Goal: Transaction & Acquisition: Book appointment/travel/reservation

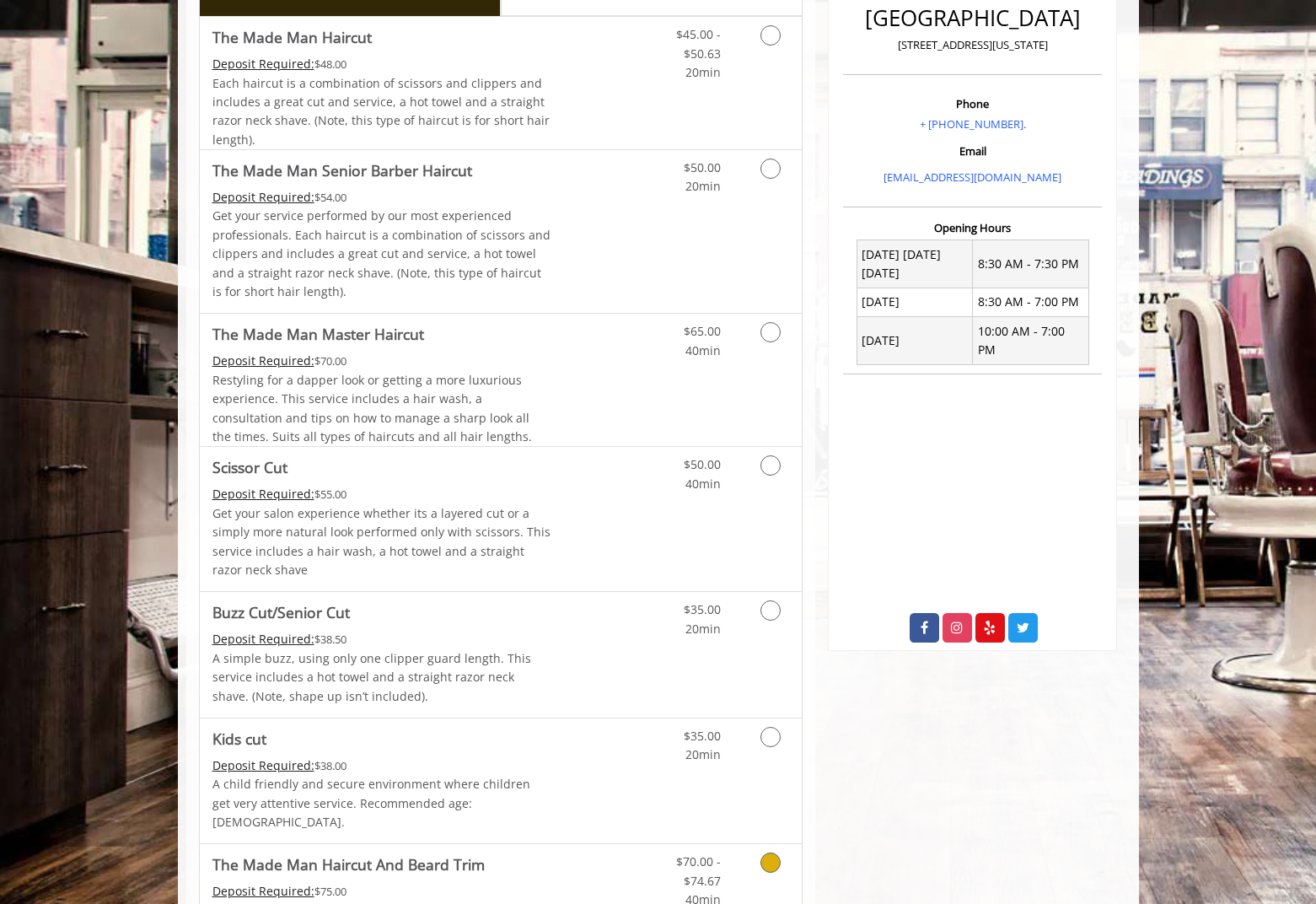
scroll to position [175, 0]
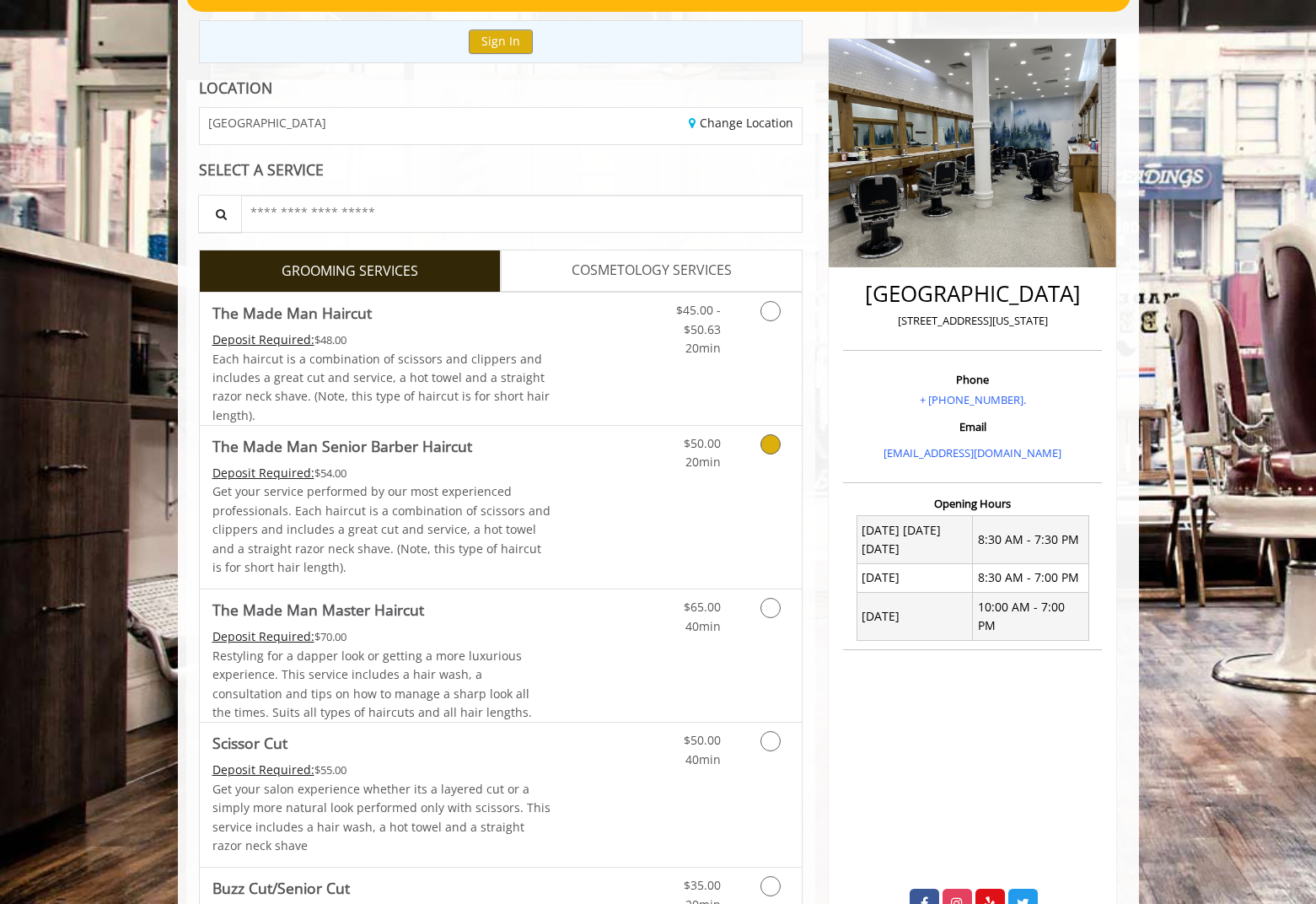
click at [773, 445] on icon "Grooming services" at bounding box center [770, 444] width 20 height 20
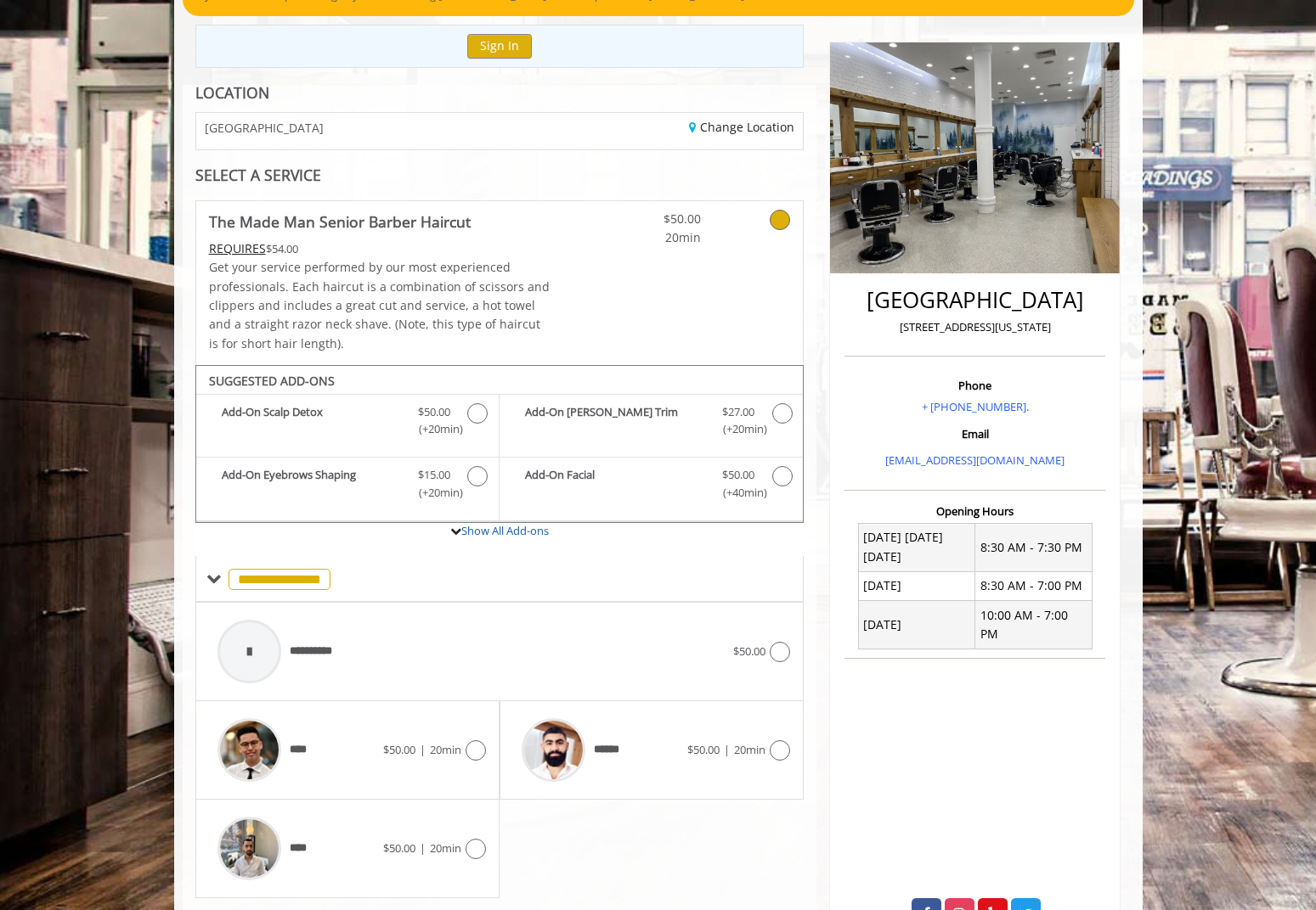
scroll to position [222, 0]
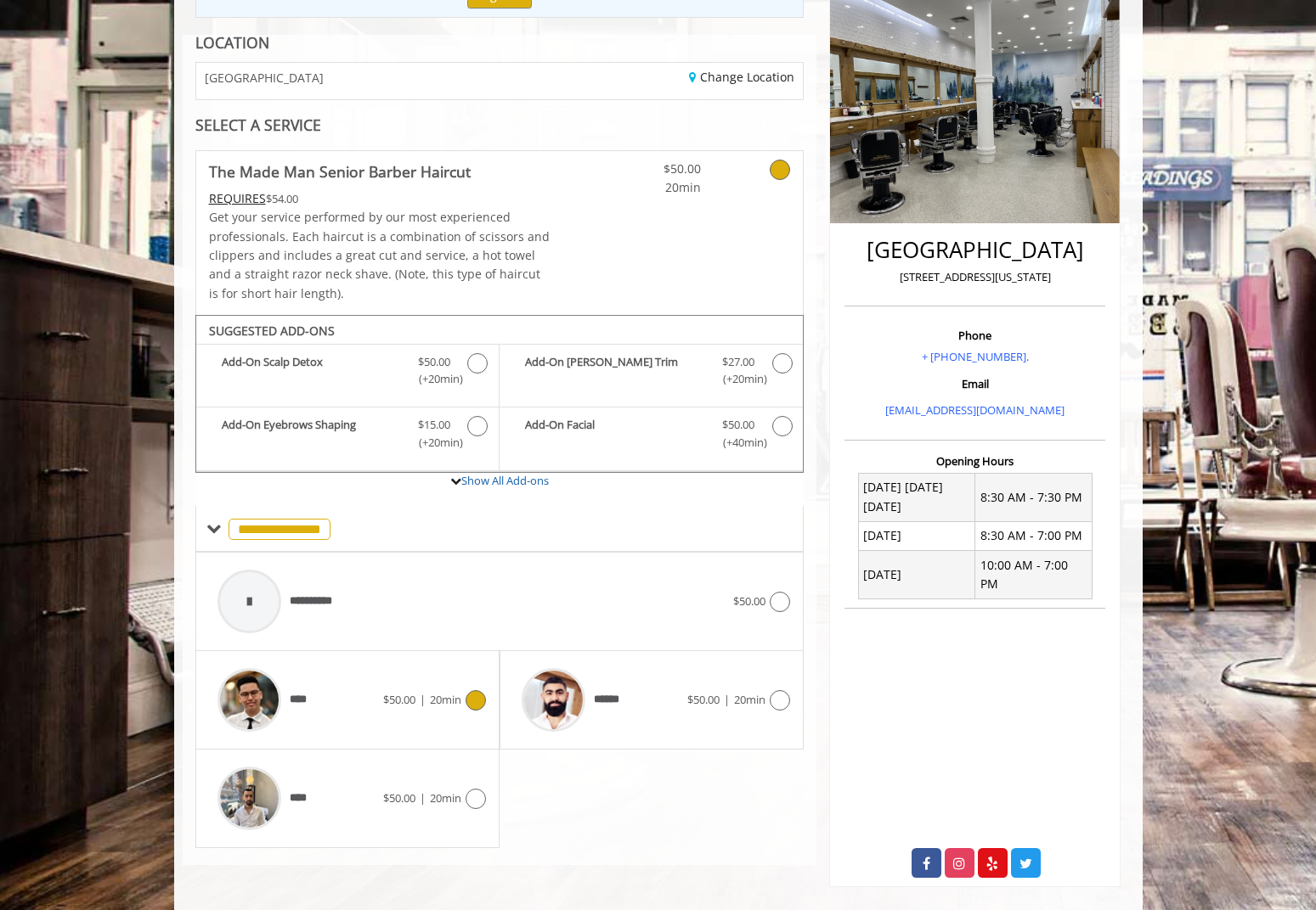
click at [436, 692] on span "20min" at bounding box center [445, 700] width 32 height 15
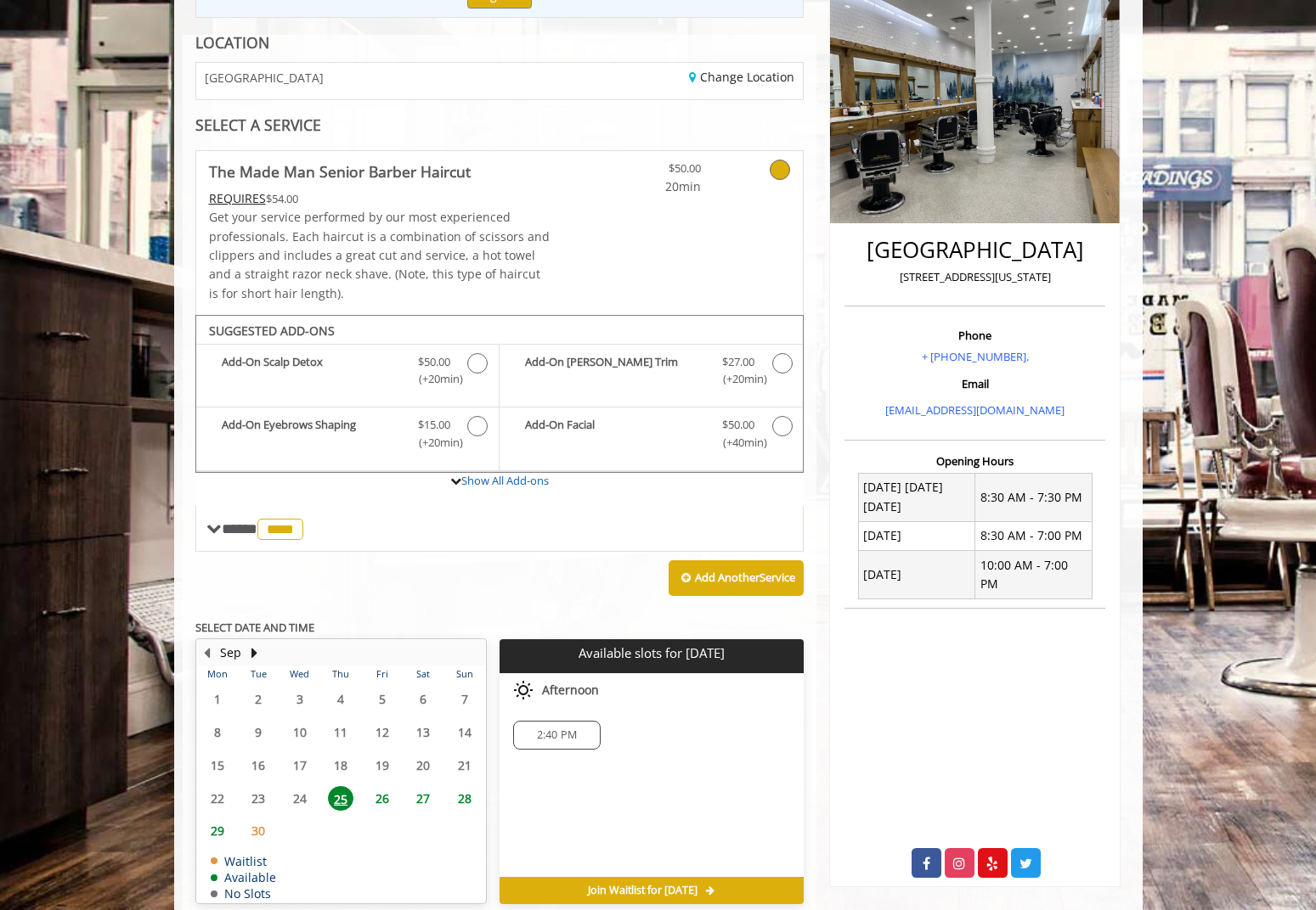
scroll to position [299, 0]
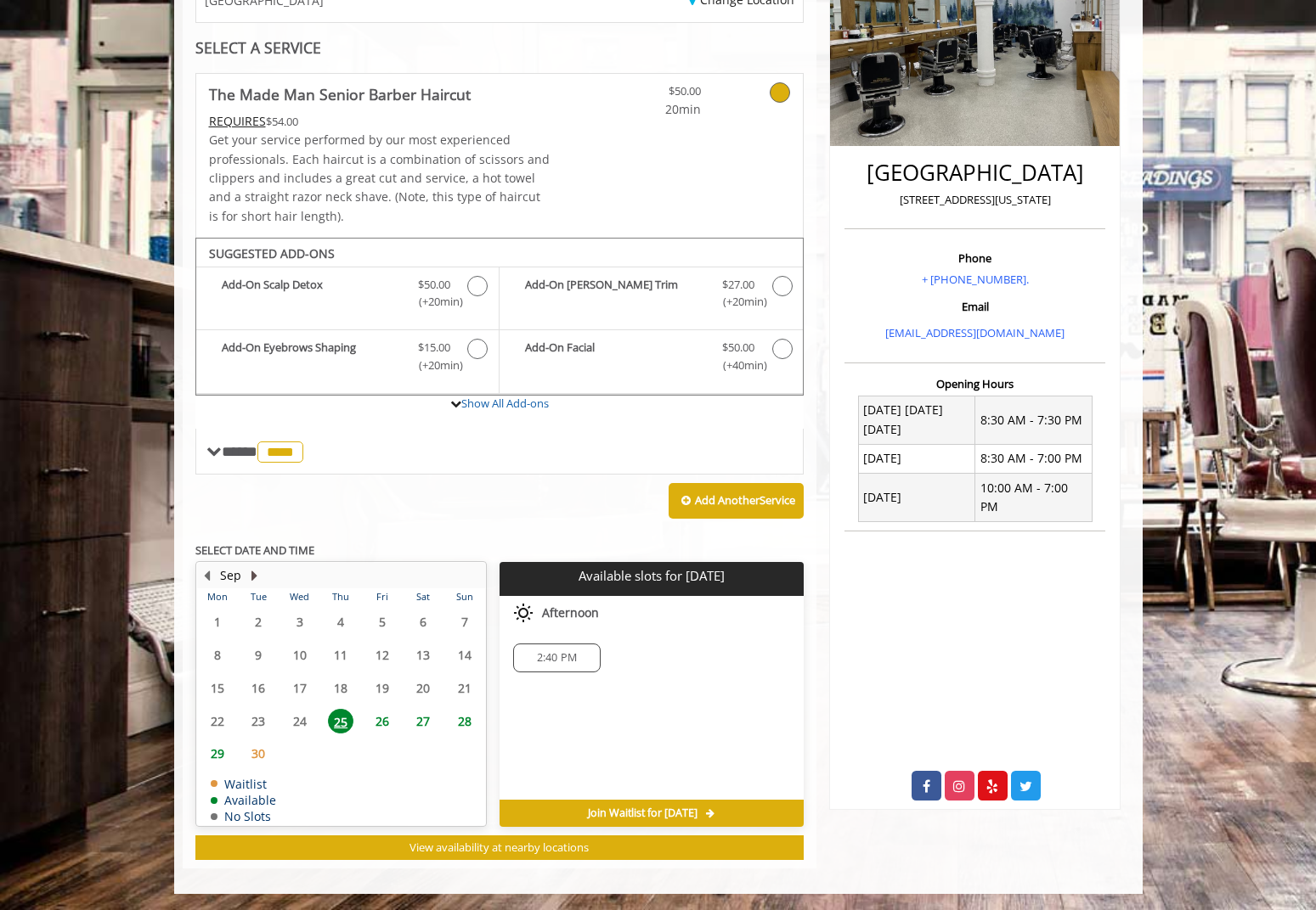
click at [249, 572] on button "Next Month" at bounding box center [255, 576] width 13 height 19
click at [338, 620] on span "2" at bounding box center [340, 623] width 26 height 25
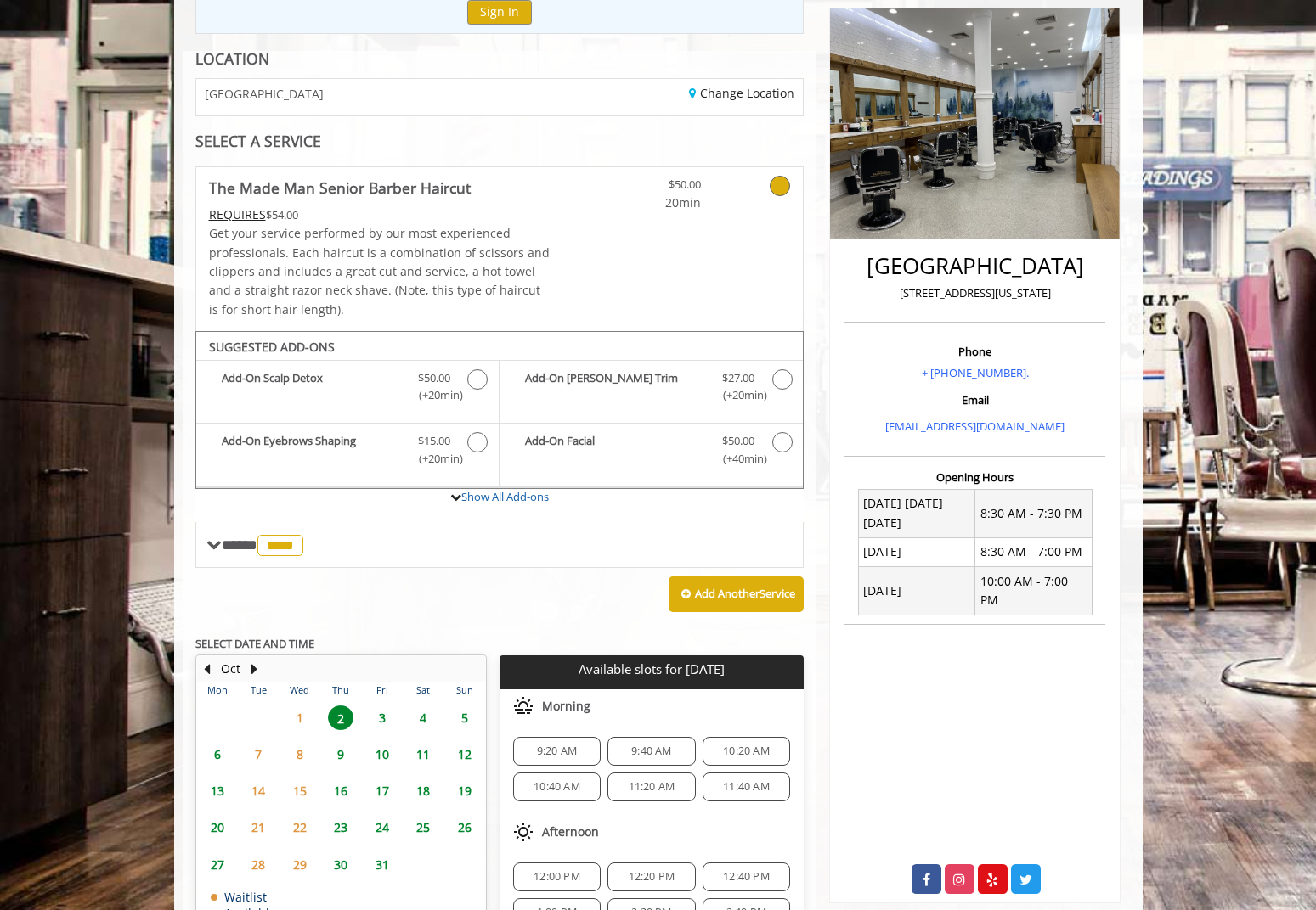
scroll to position [194, 0]
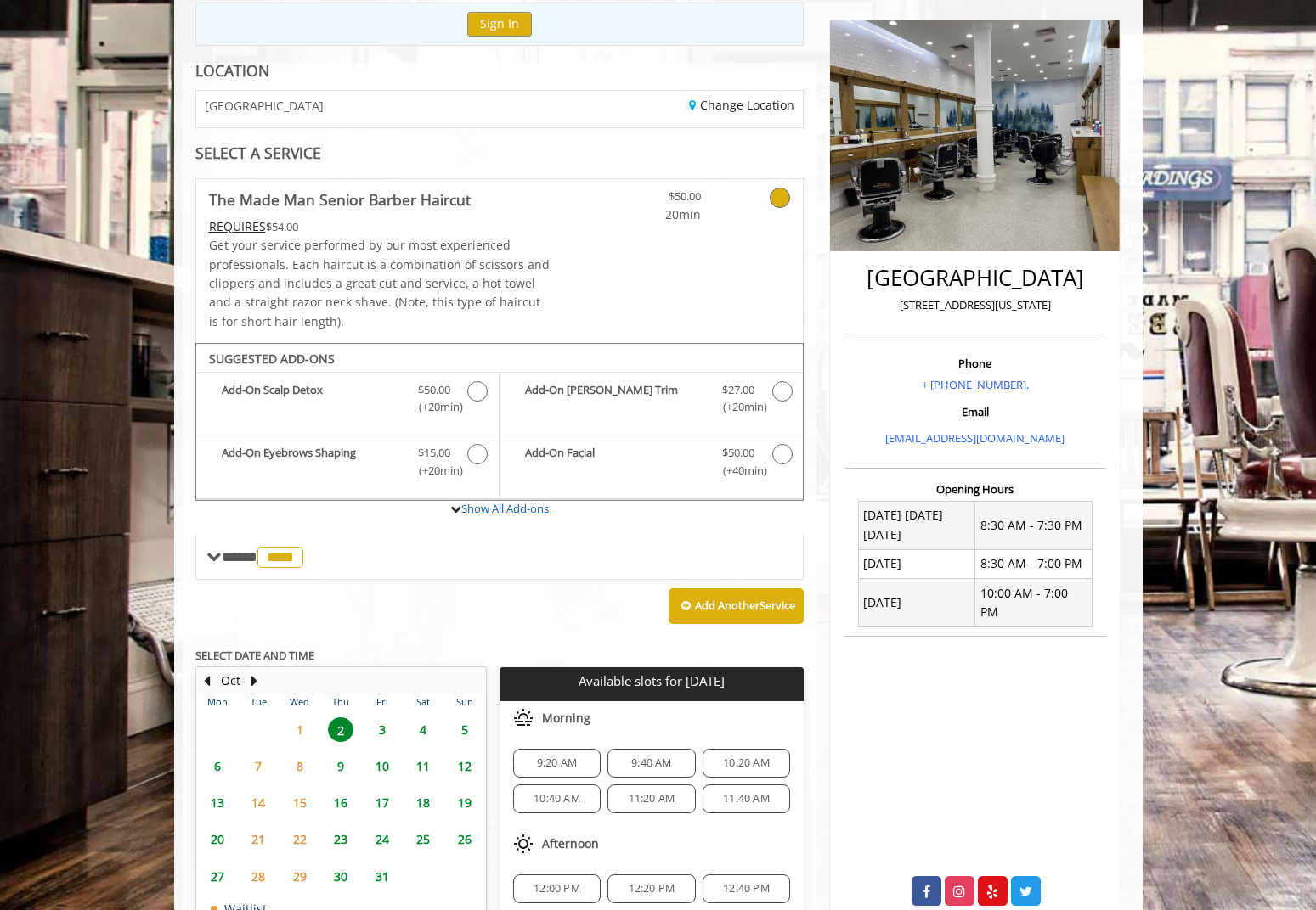
click at [494, 501] on link "Show All Add-ons" at bounding box center [505, 509] width 88 height 15
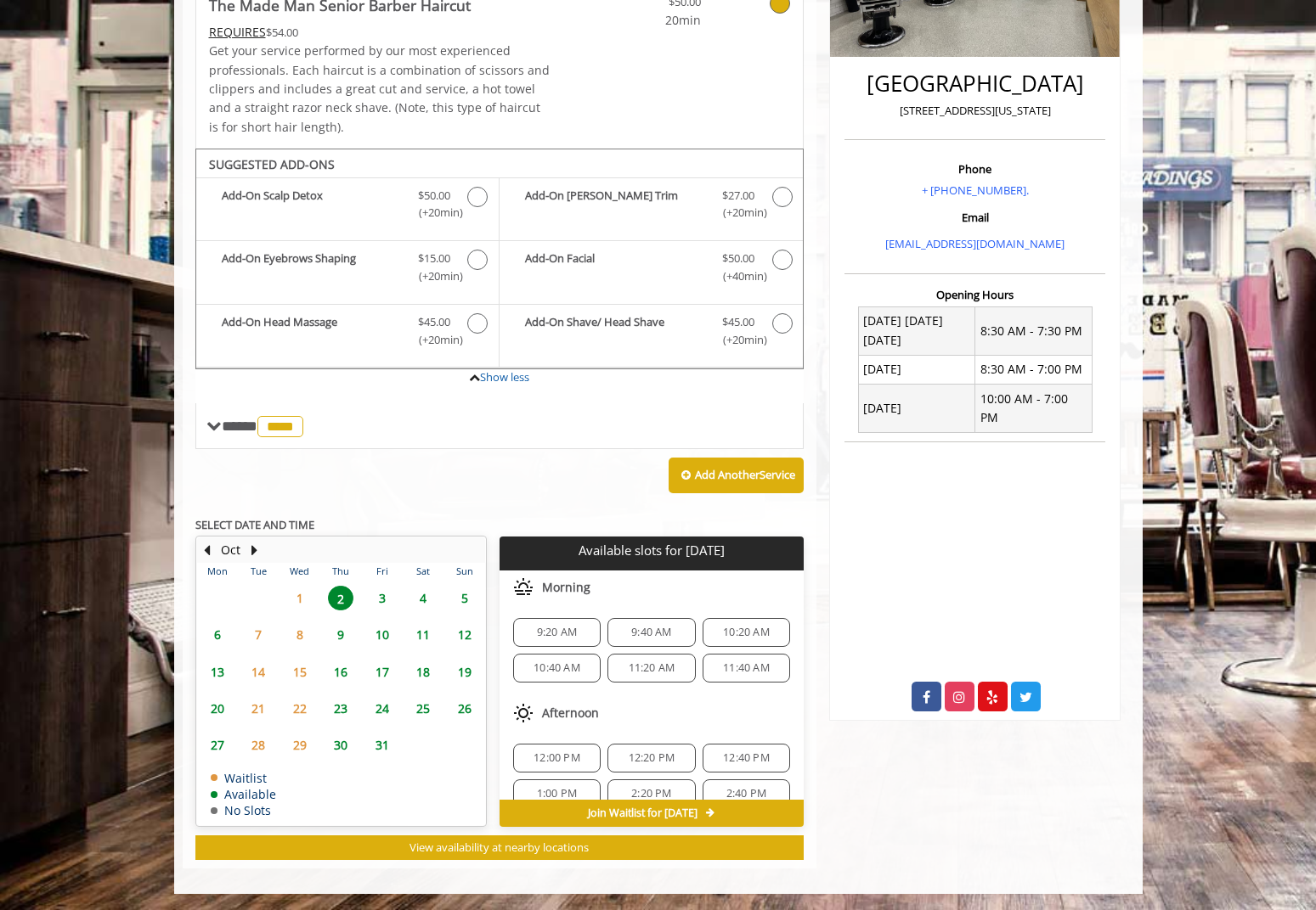
scroll to position [388, 0]
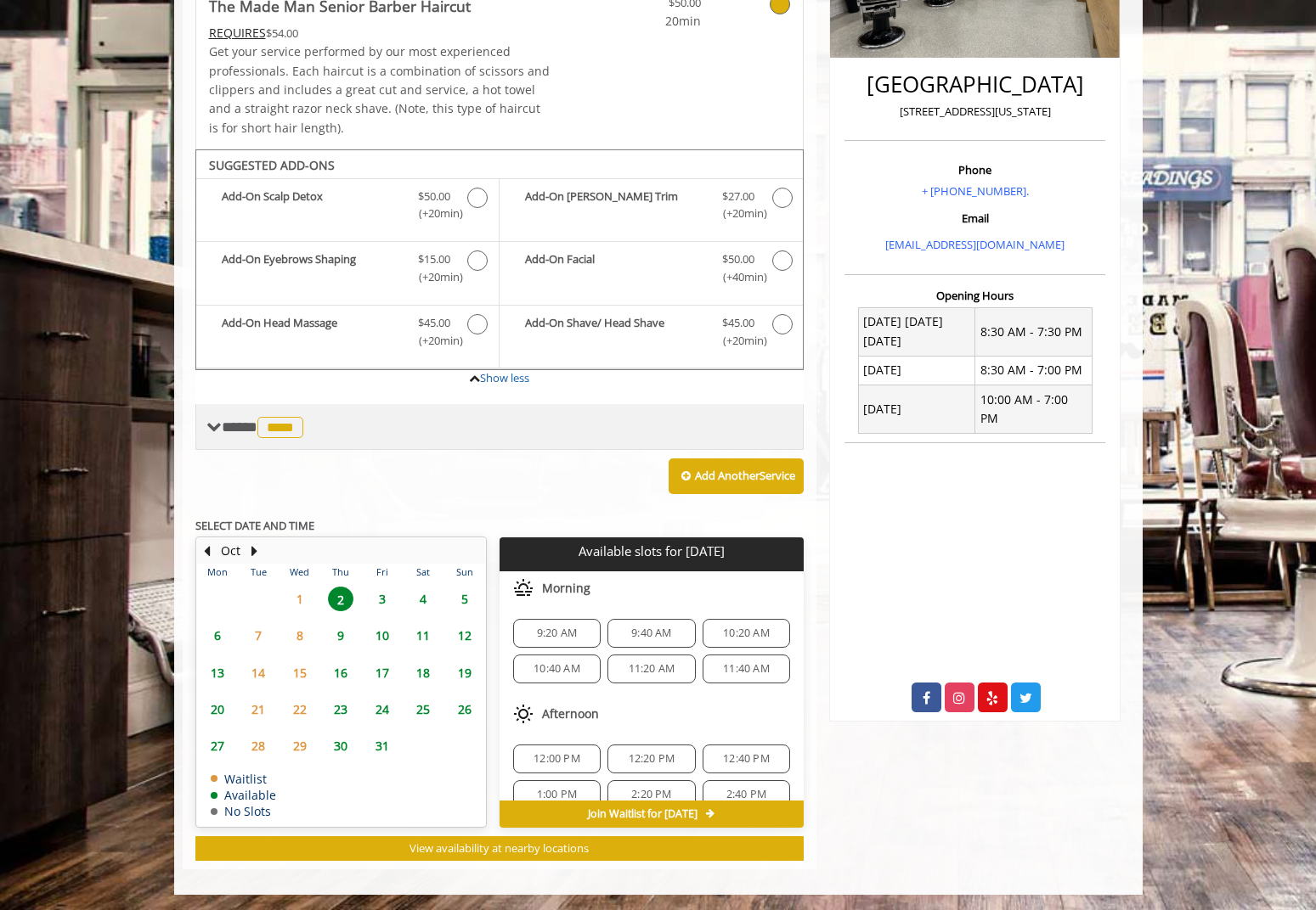
click at [222, 426] on span "**** **** ********" at bounding box center [265, 427] width 86 height 15
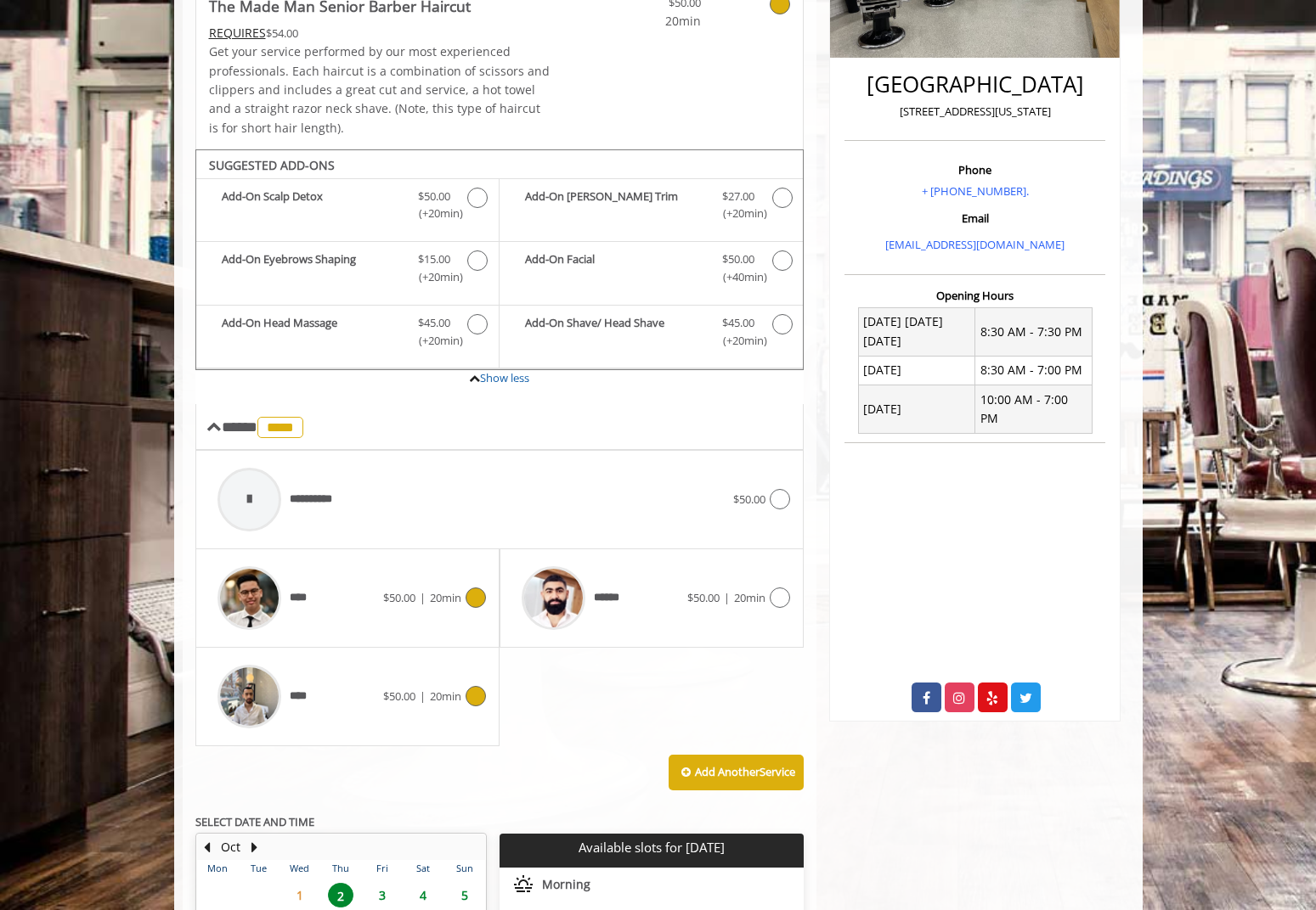
click at [472, 696] on icon at bounding box center [475, 696] width 20 height 20
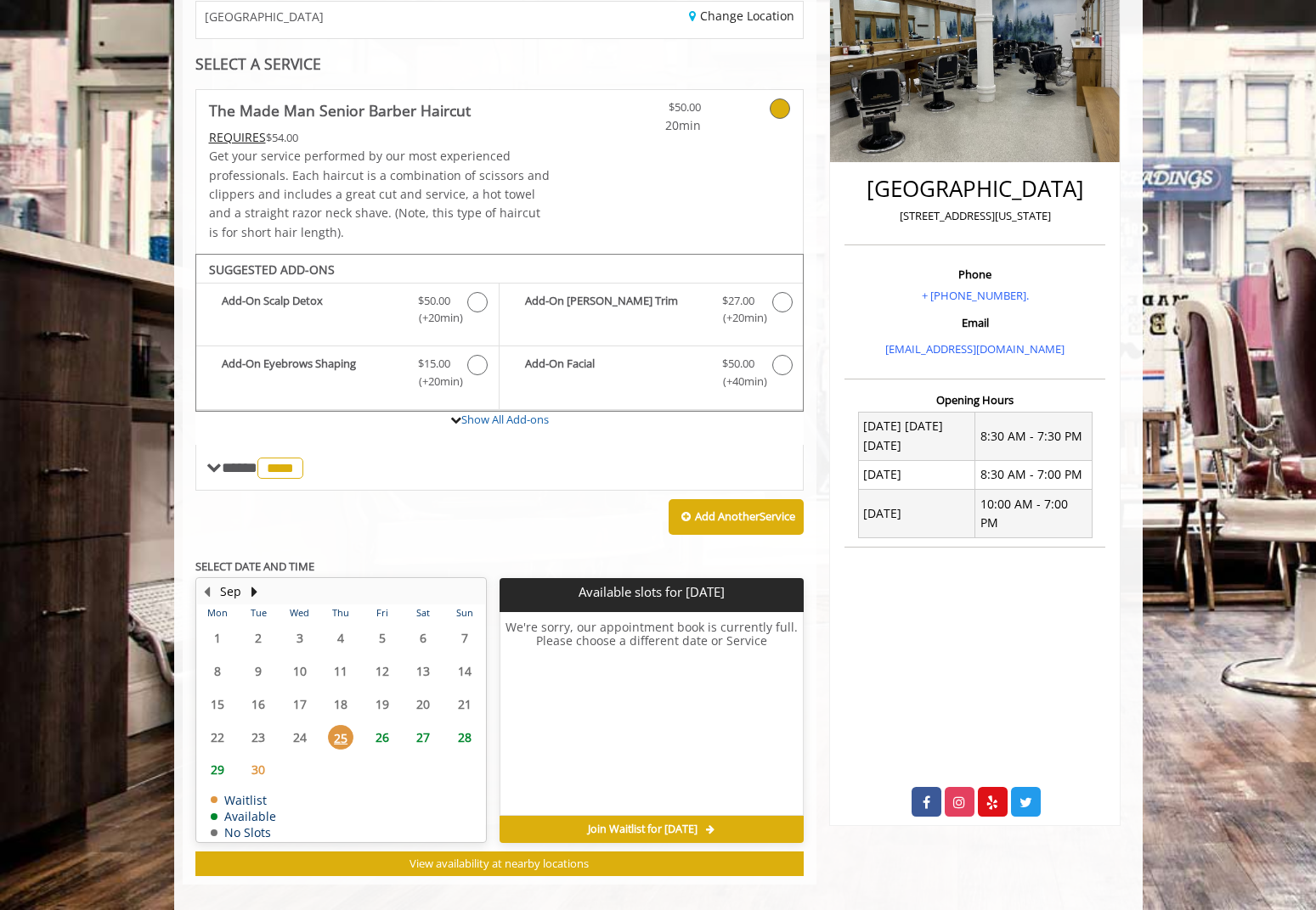
scroll to position [299, 0]
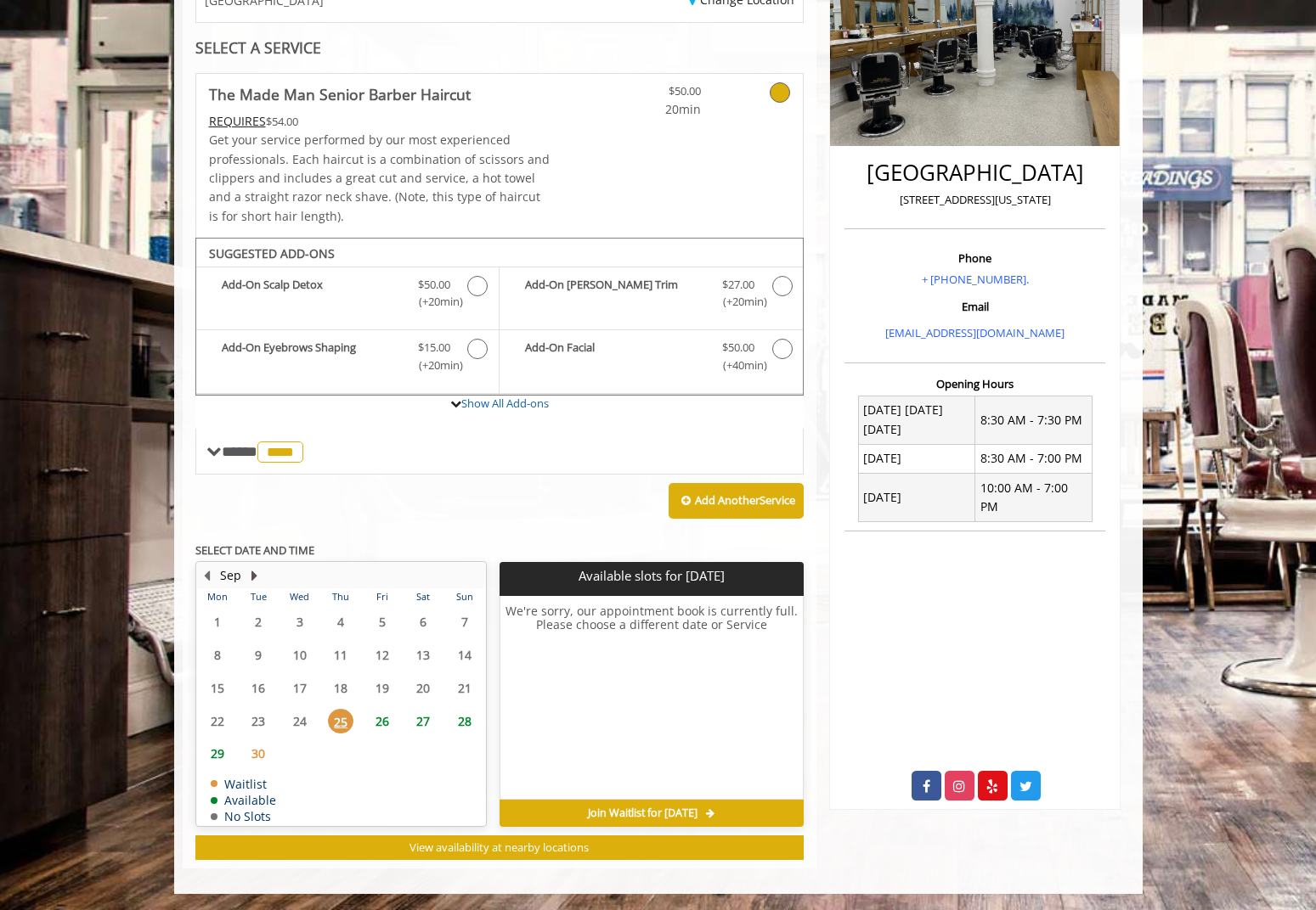
click at [251, 577] on button "Next Month" at bounding box center [255, 576] width 13 height 19
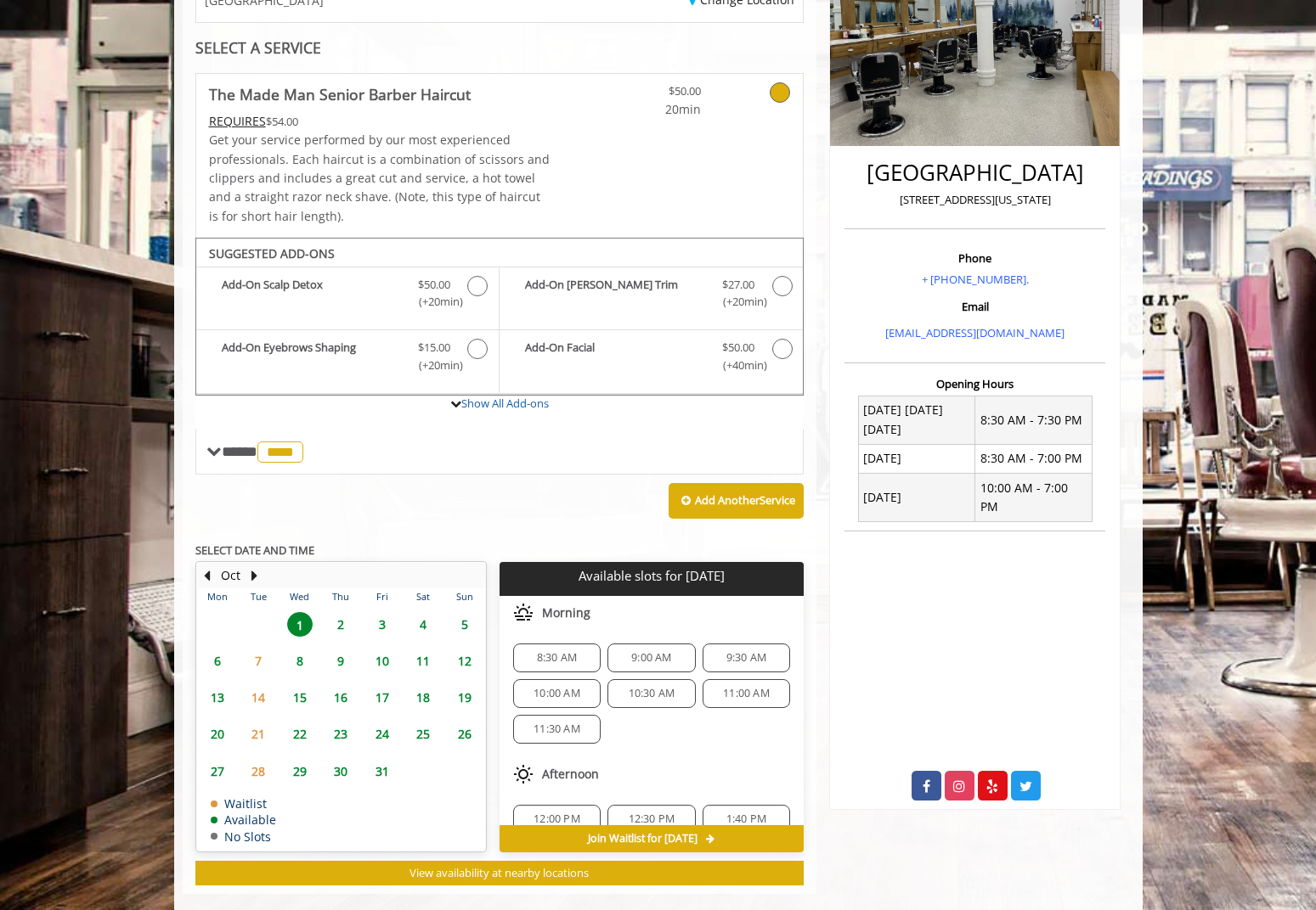
scroll to position [325, 0]
